Goal: Complete application form

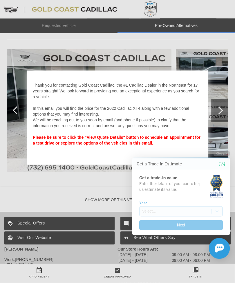
scroll to position [541, 0]
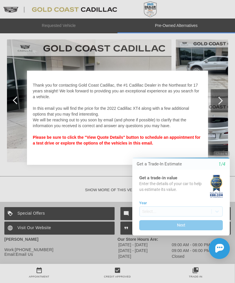
click at [229, 155] on button "Close" at bounding box center [222, 154] width 16 height 6
click at [228, 155] on button "Close" at bounding box center [222, 154] width 16 height 6
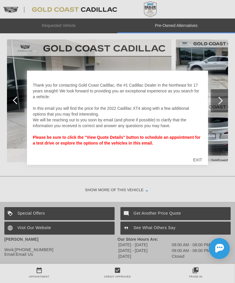
click at [202, 166] on div "EXIT" at bounding box center [197, 159] width 21 height 17
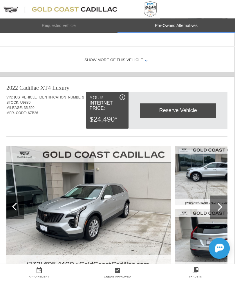
scroll to position [435, 1]
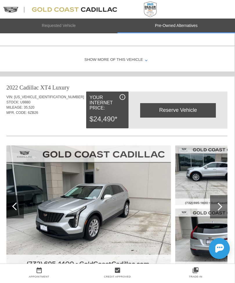
click at [106, 205] on img at bounding box center [88, 207] width 164 height 123
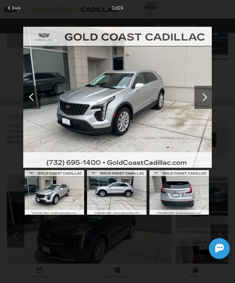
scroll to position [161, 0]
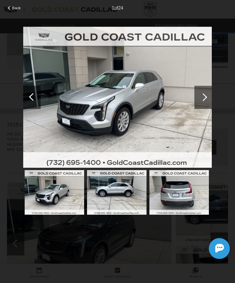
click at [124, 104] on img at bounding box center [117, 98] width 189 height 142
click at [12, 8] on span "Back" at bounding box center [16, 8] width 9 height 4
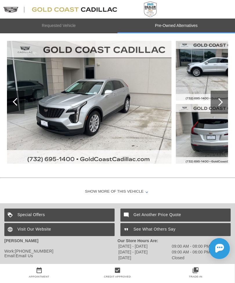
scroll to position [540, 0]
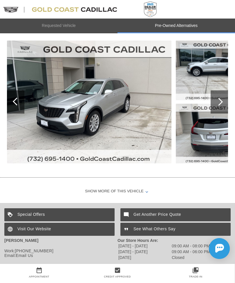
click at [101, 110] on img at bounding box center [89, 102] width 164 height 123
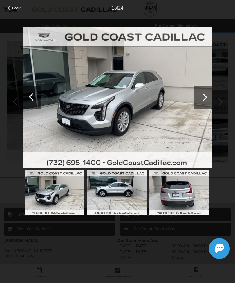
click at [101, 108] on img at bounding box center [117, 98] width 189 height 142
click at [122, 111] on img at bounding box center [117, 98] width 189 height 142
click at [205, 99] on div at bounding box center [203, 97] width 8 height 8
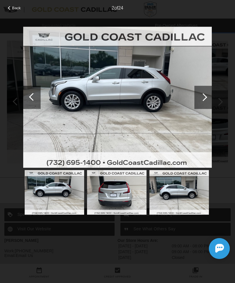
click at [208, 97] on div at bounding box center [202, 97] width 17 height 23
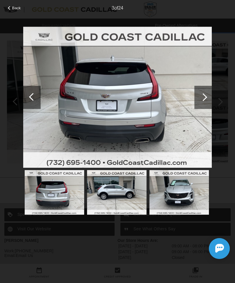
click at [209, 97] on div at bounding box center [202, 97] width 17 height 23
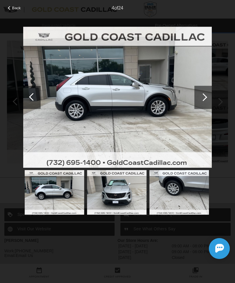
click at [207, 97] on div at bounding box center [202, 97] width 17 height 23
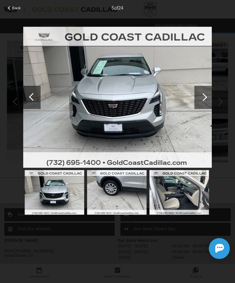
click at [209, 98] on div at bounding box center [202, 97] width 17 height 23
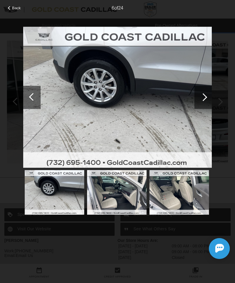
click at [211, 95] on div at bounding box center [202, 97] width 17 height 23
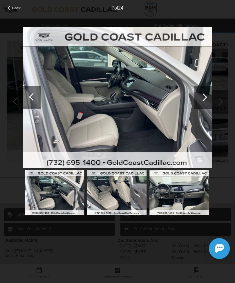
click at [207, 98] on div at bounding box center [202, 97] width 17 height 23
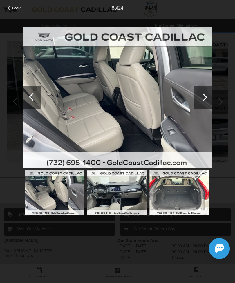
click at [207, 96] on div at bounding box center [202, 97] width 17 height 23
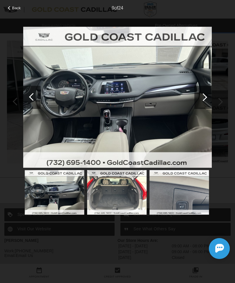
click at [210, 98] on div at bounding box center [202, 97] width 17 height 23
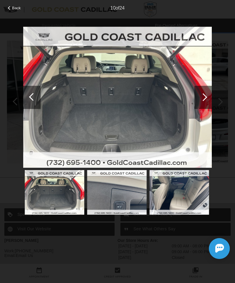
click at [209, 97] on div at bounding box center [202, 97] width 17 height 23
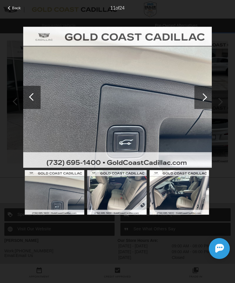
click at [205, 99] on div at bounding box center [203, 97] width 8 height 8
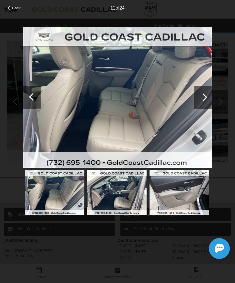
click at [209, 98] on div at bounding box center [202, 97] width 17 height 23
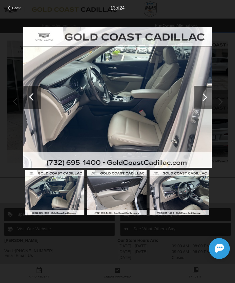
click at [209, 97] on div at bounding box center [202, 97] width 17 height 23
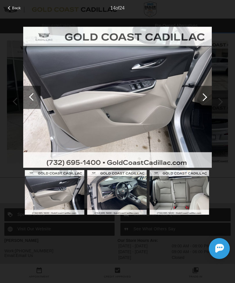
click at [208, 100] on div at bounding box center [202, 97] width 17 height 23
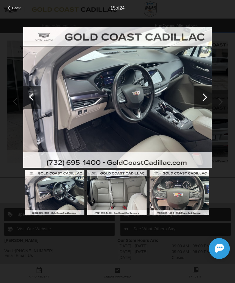
click at [209, 97] on div at bounding box center [202, 97] width 17 height 23
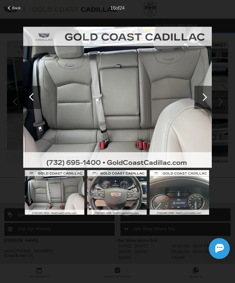
click at [207, 95] on div at bounding box center [202, 97] width 17 height 23
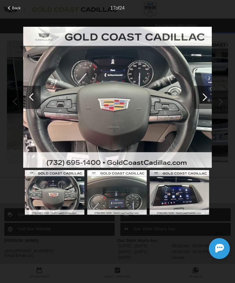
click at [204, 102] on div at bounding box center [202, 97] width 17 height 23
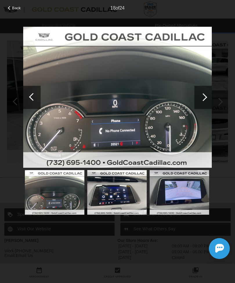
click at [208, 99] on div at bounding box center [202, 97] width 17 height 23
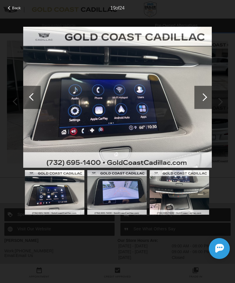
click at [209, 97] on div at bounding box center [202, 97] width 17 height 23
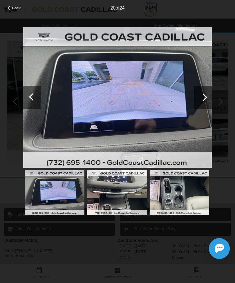
click at [207, 97] on div at bounding box center [202, 97] width 17 height 23
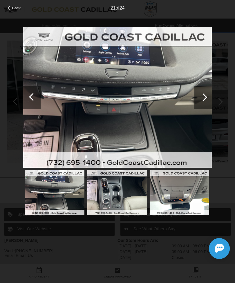
click at [209, 96] on div at bounding box center [202, 97] width 17 height 23
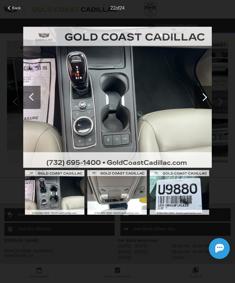
click at [205, 95] on div at bounding box center [203, 97] width 8 height 8
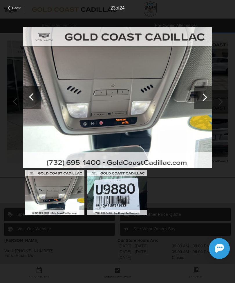
click at [207, 98] on div at bounding box center [202, 97] width 17 height 23
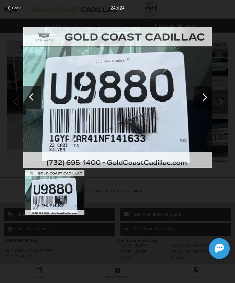
click at [211, 99] on div at bounding box center [202, 97] width 17 height 23
click at [206, 100] on div at bounding box center [202, 97] width 17 height 23
click at [211, 99] on div at bounding box center [202, 97] width 17 height 23
click at [207, 97] on div at bounding box center [202, 97] width 17 height 23
click at [210, 99] on div at bounding box center [202, 97] width 17 height 23
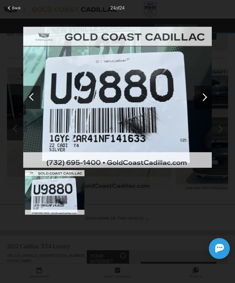
scroll to position [276, 0]
